Goal: Communication & Community: Connect with others

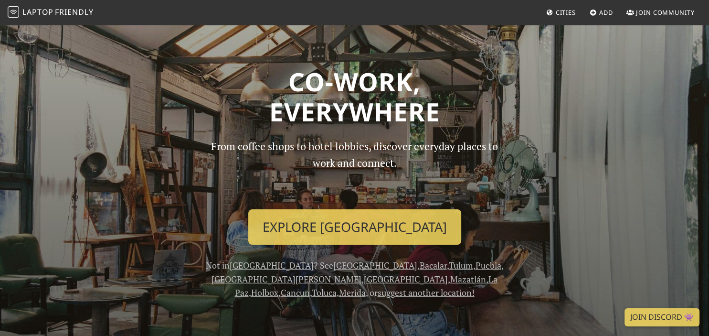
click at [648, 11] on span "Join Community" at bounding box center [665, 12] width 59 height 9
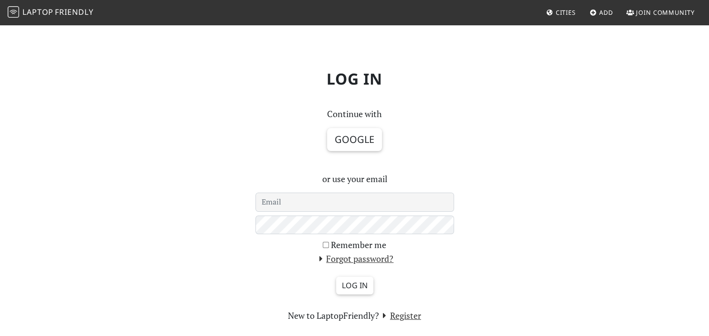
click at [364, 201] on input "email" at bounding box center [354, 201] width 199 height 19
type input "jlperezflores@gmail.com"
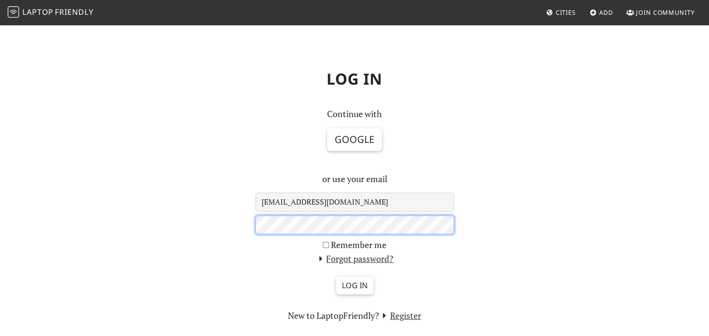
scroll to position [115, 0]
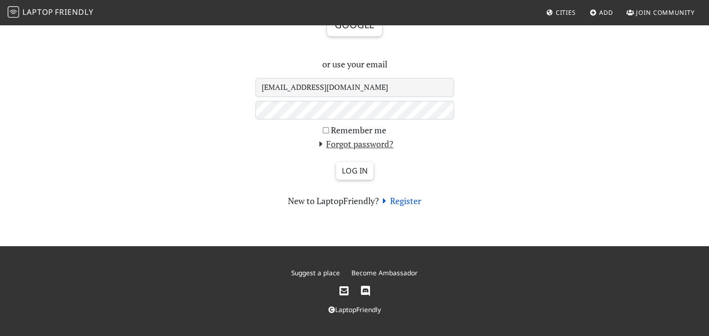
click at [399, 203] on link "Register" at bounding box center [400, 200] width 42 height 11
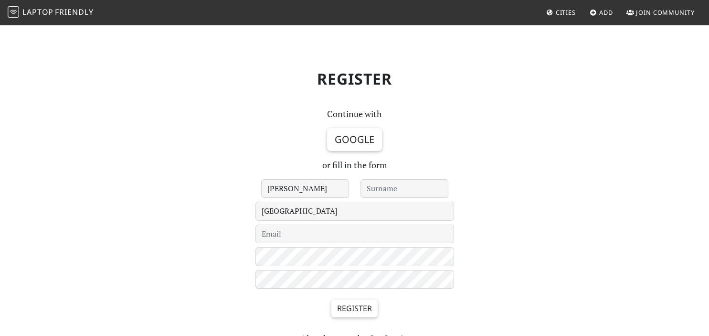
type input "Jose L"
type input "Perez"
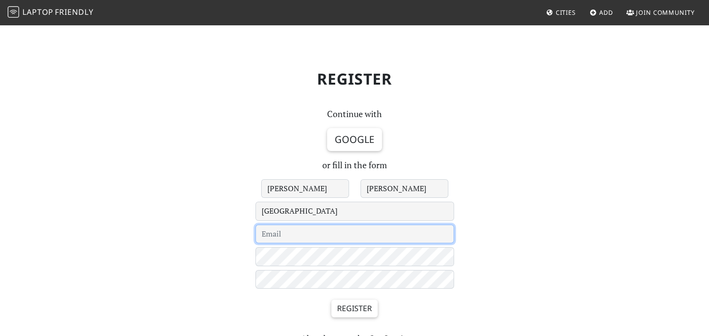
click at [339, 236] on input "email" at bounding box center [354, 233] width 199 height 19
type input "jl.perez.flores@outlook.com"
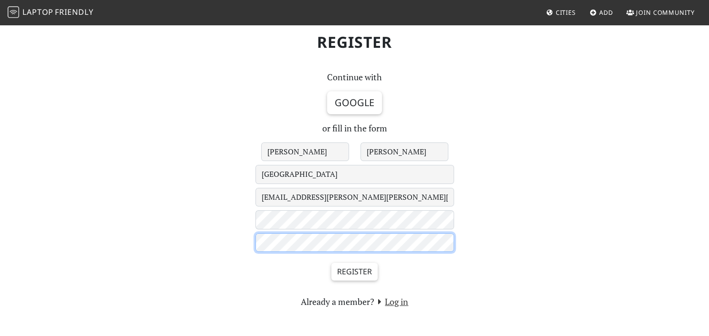
scroll to position [137, 0]
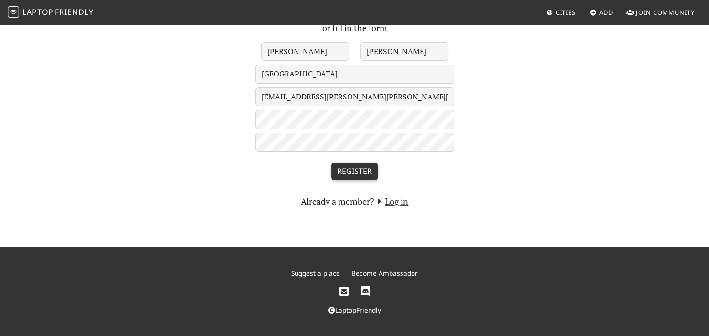
click at [369, 171] on input "Register" at bounding box center [354, 171] width 46 height 18
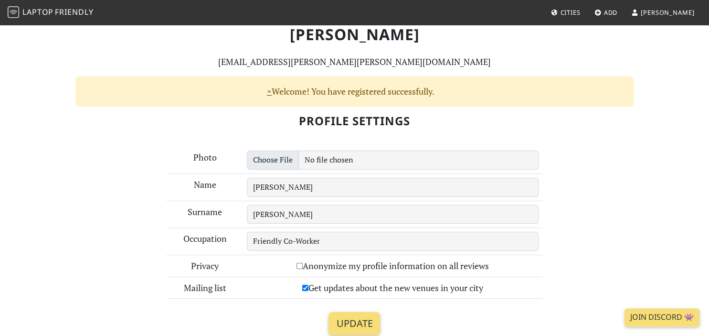
scroll to position [101, 0]
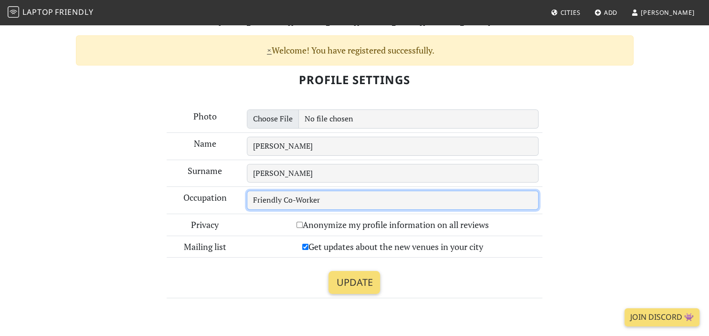
click at [345, 203] on input "Friendly Co-Worker" at bounding box center [393, 199] width 292 height 19
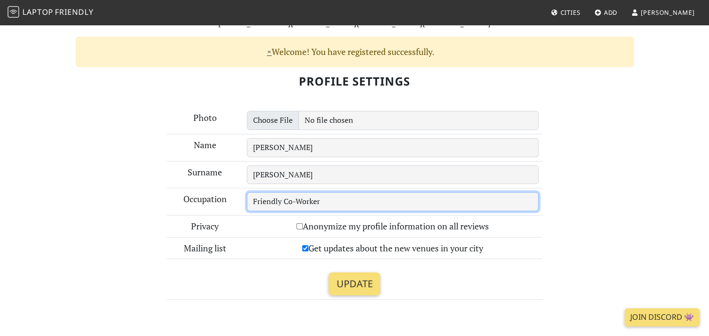
scroll to position [0, 0]
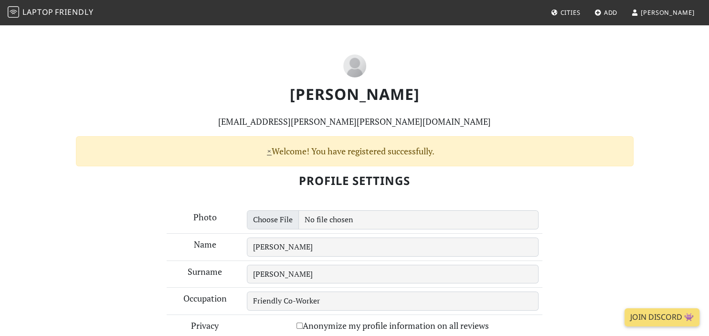
click at [674, 15] on link "Jose L" at bounding box center [662, 12] width 71 height 17
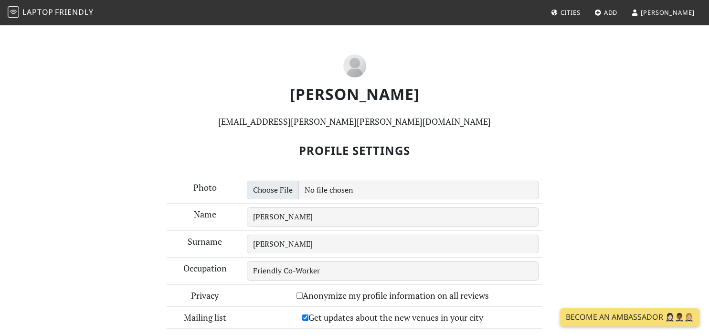
click at [559, 10] on icon at bounding box center [555, 13] width 8 height 6
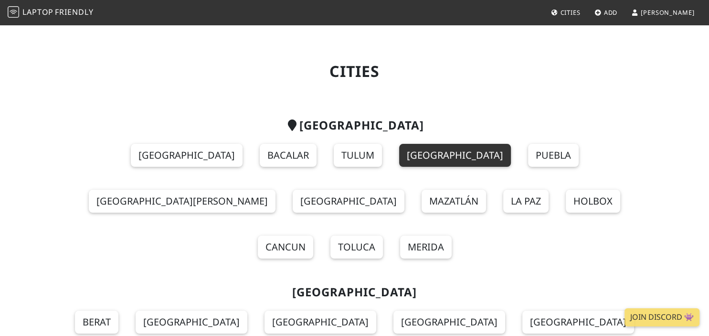
click at [399, 157] on link "[GEOGRAPHIC_DATA]" at bounding box center [455, 155] width 112 height 23
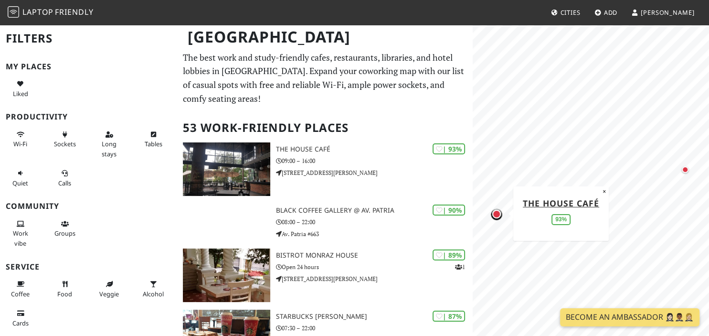
click at [580, 9] on span "Cities" at bounding box center [570, 12] width 20 height 9
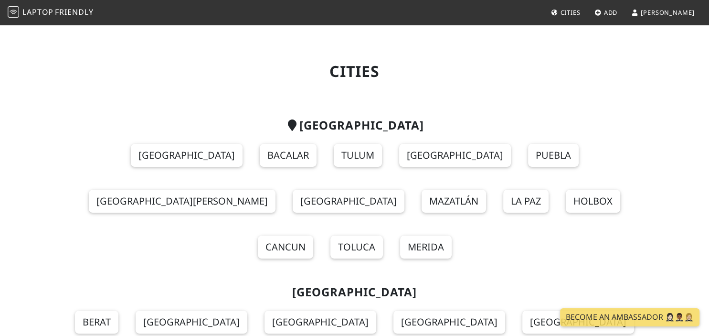
click at [618, 9] on span "Add" at bounding box center [611, 12] width 14 height 9
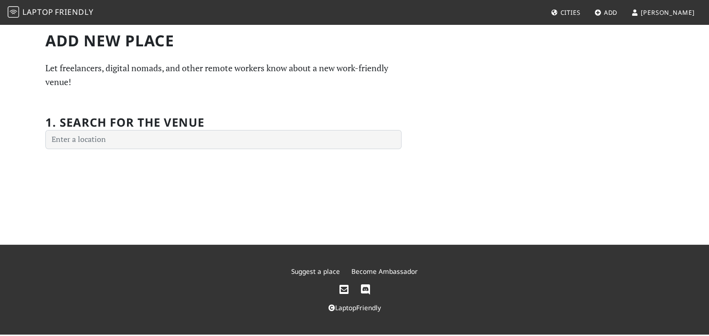
click at [676, 14] on span "[PERSON_NAME]" at bounding box center [668, 12] width 54 height 9
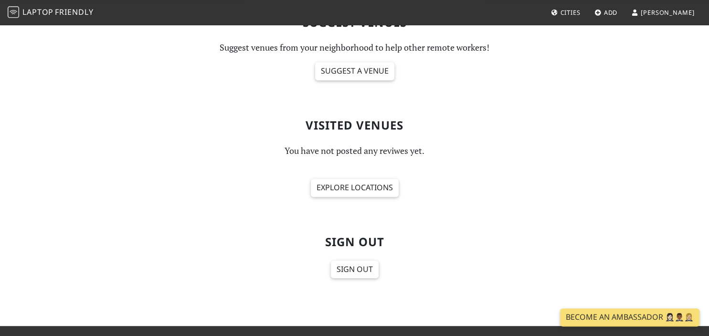
scroll to position [353, 0]
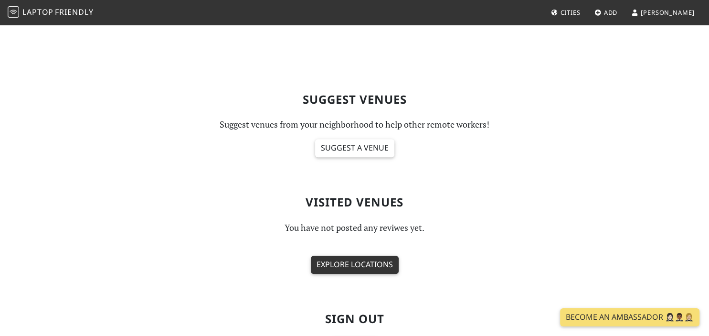
click at [367, 265] on link "Explore locations" at bounding box center [355, 264] width 88 height 18
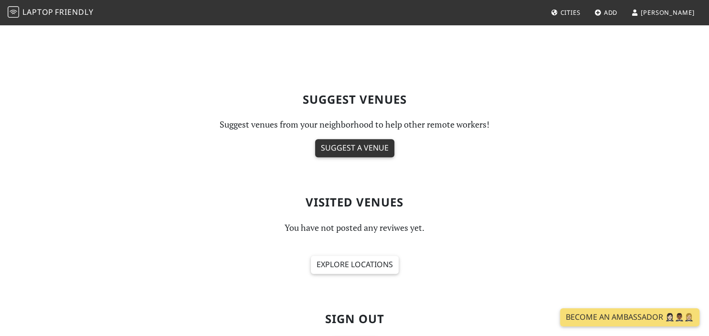
click at [381, 146] on link "Suggest a venue" at bounding box center [354, 148] width 79 height 18
click at [62, 9] on span "Friendly" at bounding box center [74, 12] width 38 height 11
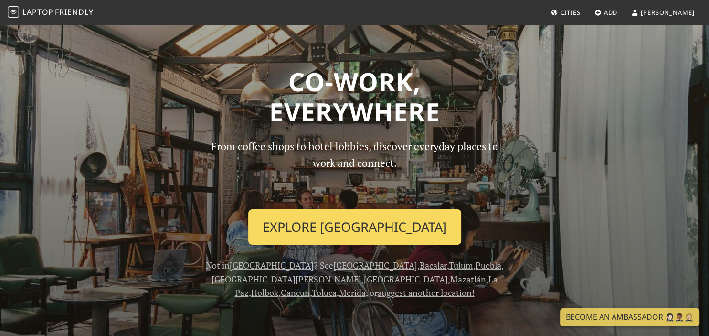
click at [359, 217] on link "Explore Guadalajara" at bounding box center [354, 226] width 213 height 35
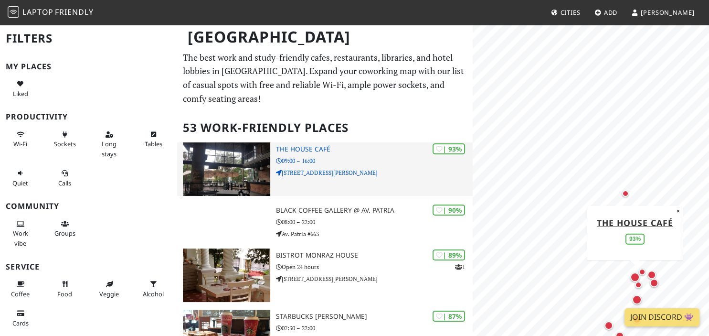
click at [392, 148] on h3 "The House Café" at bounding box center [374, 149] width 197 height 8
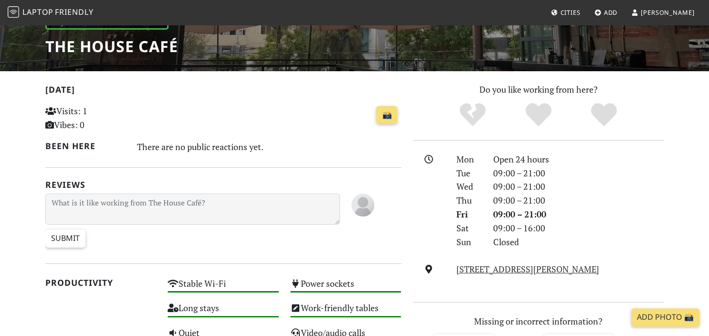
scroll to position [151, 0]
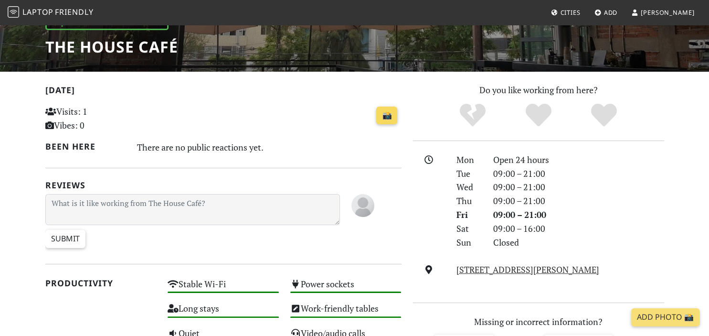
click at [381, 115] on link "📸" at bounding box center [386, 115] width 21 height 18
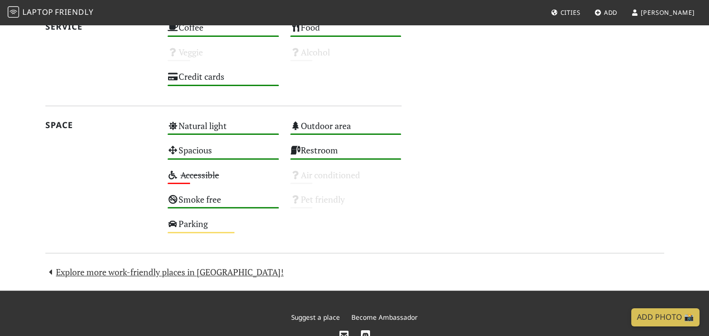
scroll to position [598, 0]
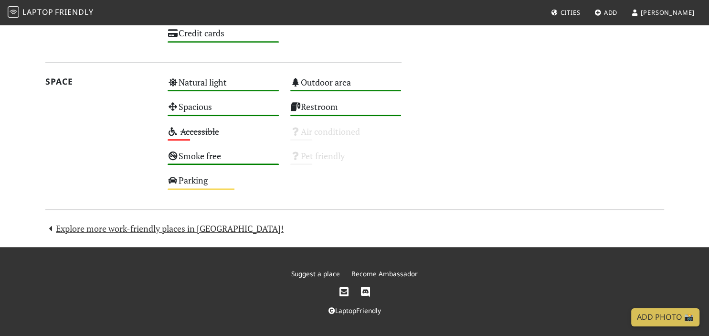
click at [368, 309] on link "LaptopFriendly" at bounding box center [354, 310] width 53 height 9
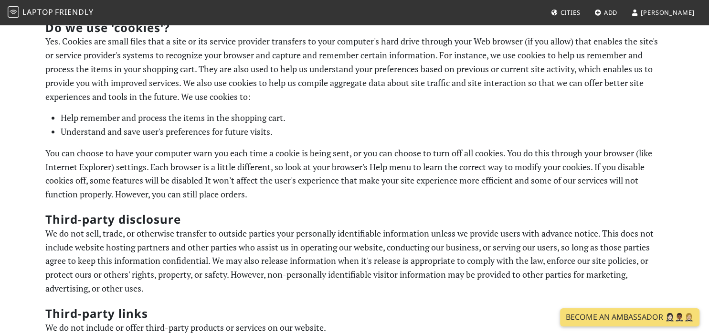
scroll to position [626, 0]
